Goal: Find specific page/section: Find specific page/section

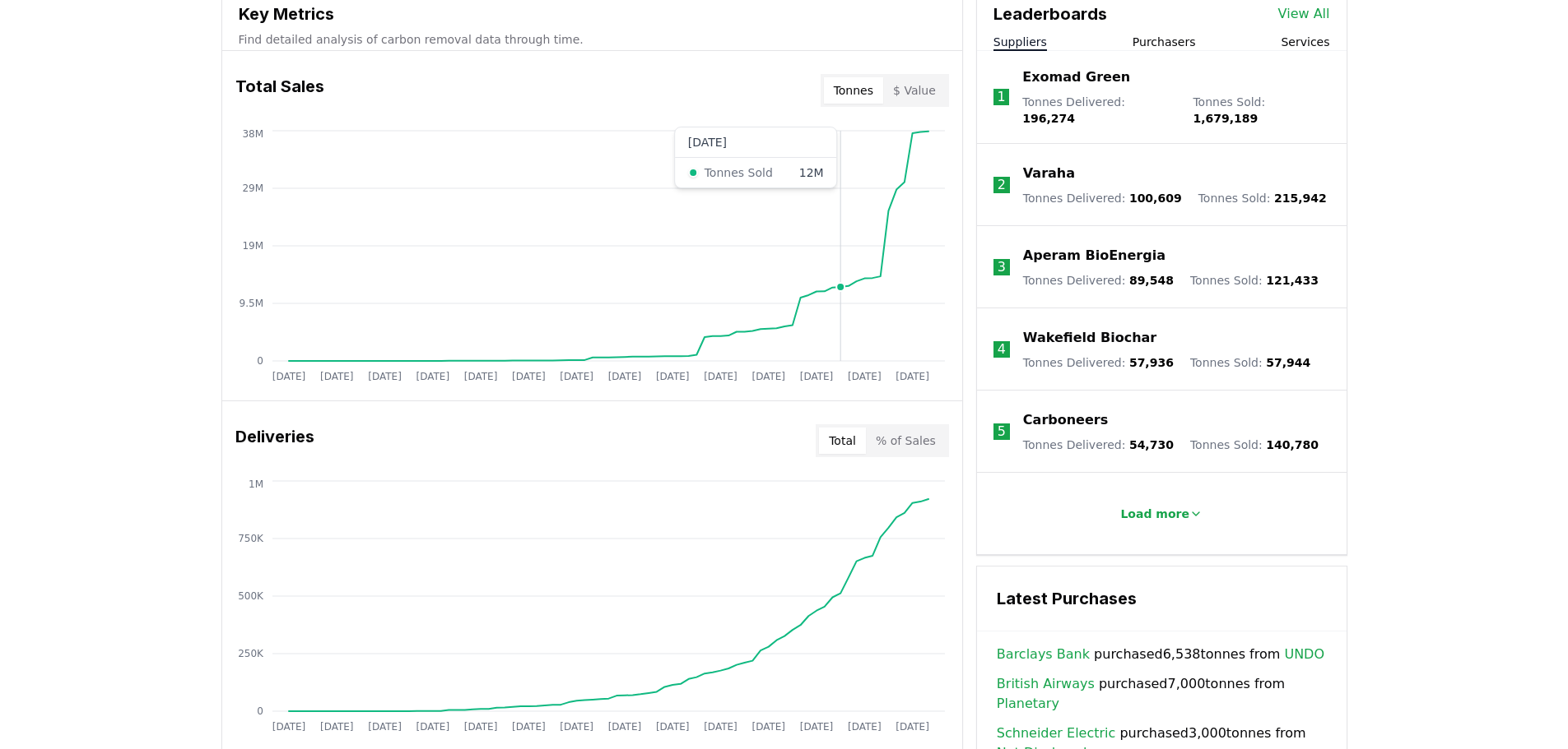
scroll to position [658, 0]
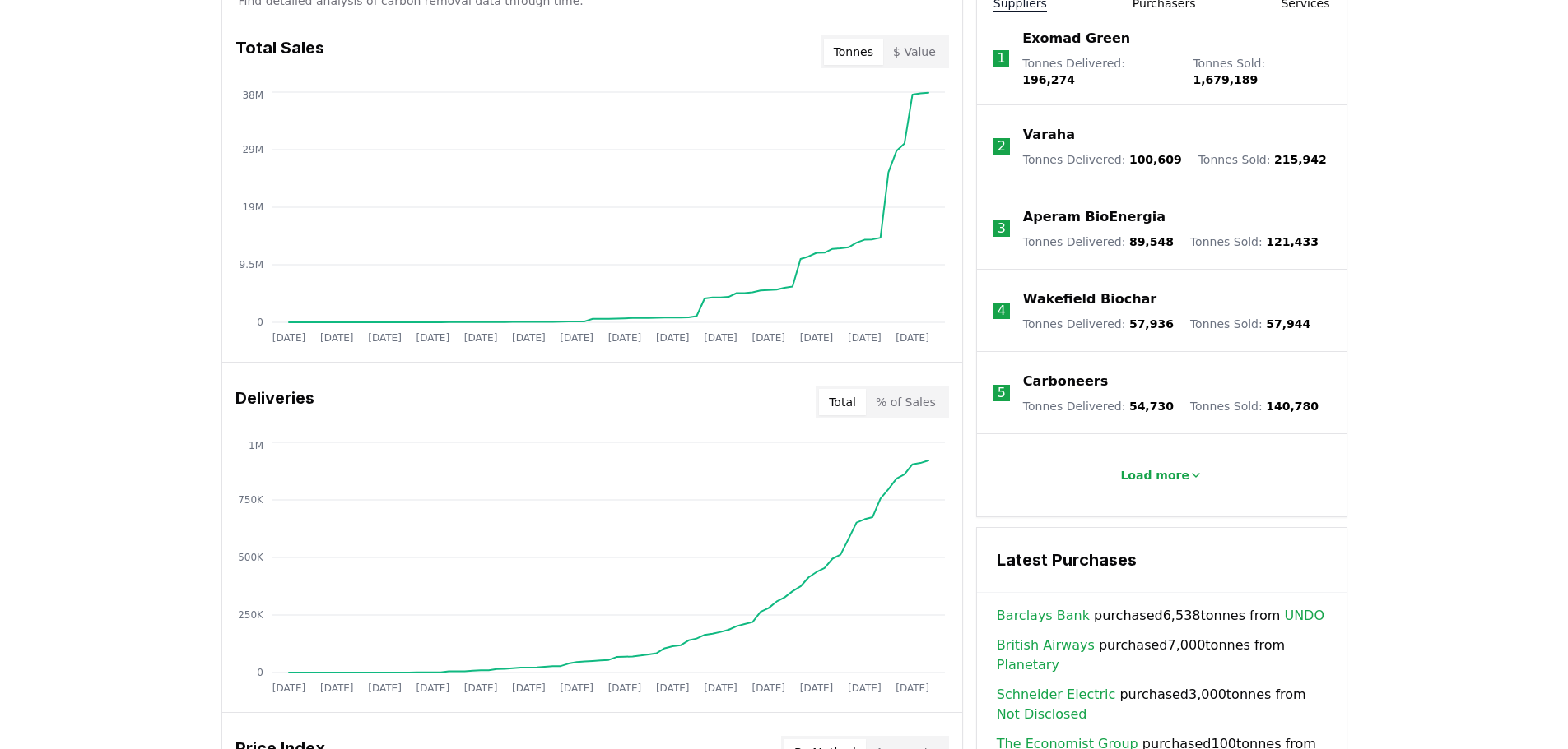
click at [1040, 125] on p "Varaha" at bounding box center [1048, 135] width 52 height 20
